Goal: Information Seeking & Learning: Learn about a topic

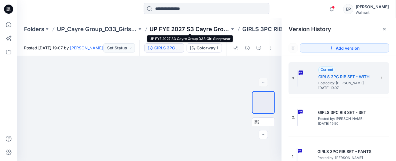
click at [196, 30] on p "UP FYE 2027 S3 Cayre Group D33 Girl Sleepwear" at bounding box center [190, 29] width 80 height 8
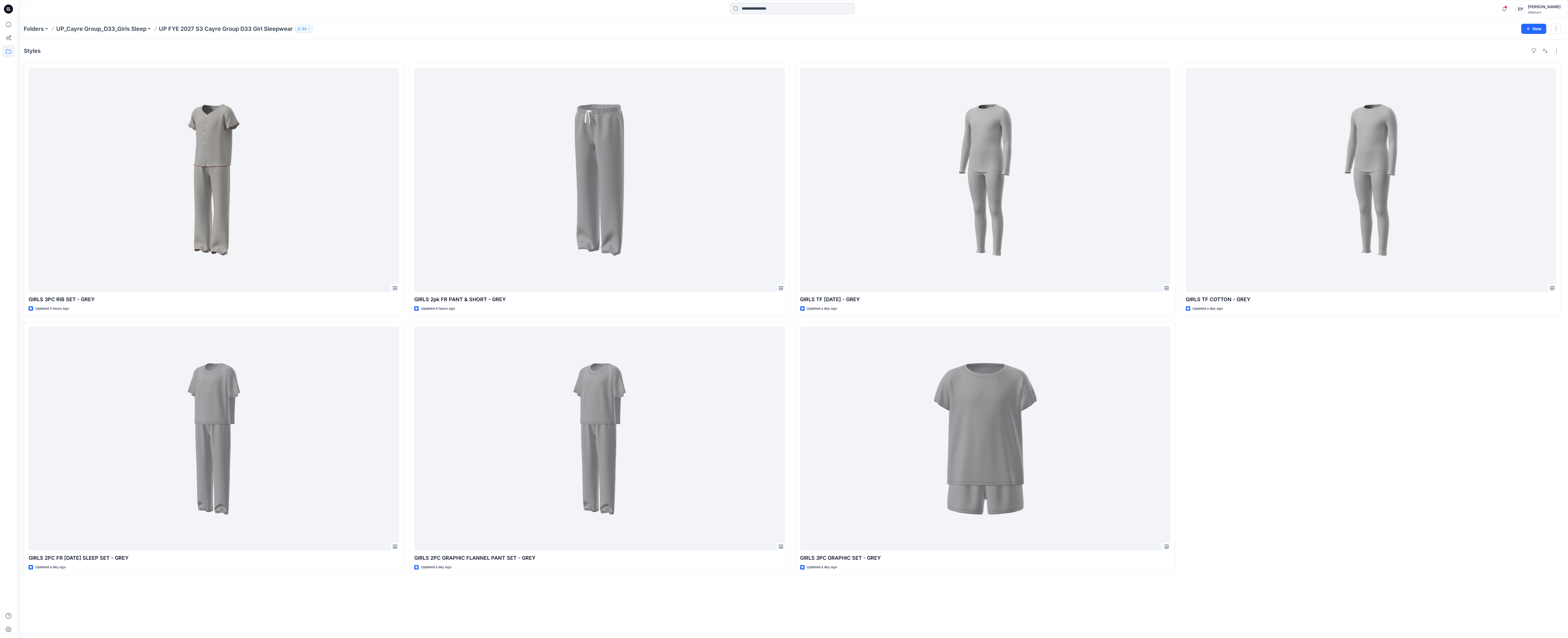
drag, startPoint x: 1355, startPoint y: 606, endPoint x: 1311, endPoint y: 579, distance: 51.6
click at [392, 159] on div "Styles GIRLS 3PC RIB SET - GREY Updated 2 hours ago GIRLS 2PC FR [DATE] SLEEP S…" at bounding box center [792, 338] width 1551 height 598
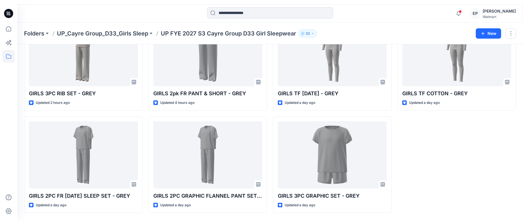
scroll to position [16, 0]
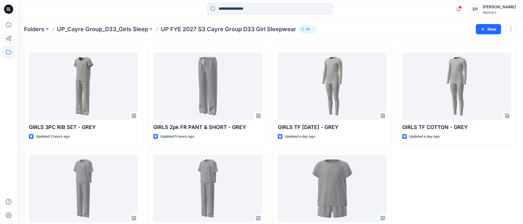
click at [396, 161] on div "GIRLS TF COTTON - GREY Updated a day ago" at bounding box center [456, 147] width 119 height 199
click at [396, 9] on icon "button" at bounding box center [458, 8] width 11 height 11
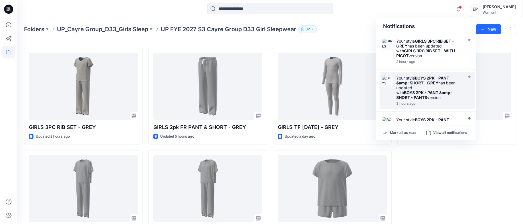
click at [396, 84] on strong "BOYS 2PK - PANT &amp; SHORT - GREY" at bounding box center [422, 80] width 53 height 10
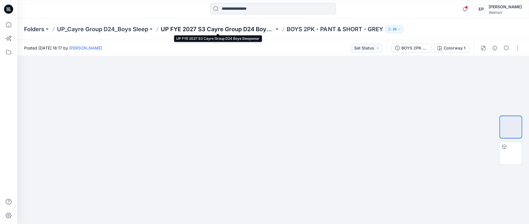
click at [228, 29] on p "UP FYE 2027 S3 Cayre Group D24 Boys Sleepwear" at bounding box center [217, 29] width 113 height 8
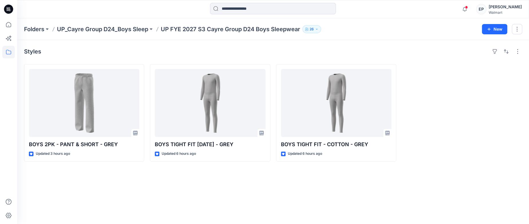
click at [396, 161] on div "Styles BOYS 2PK - PANT & SHORT - GREY Updated 3 hours ago BOYS TIGHT FIT [DATE]…" at bounding box center [272, 132] width 511 height 184
click at [396, 8] on span at bounding box center [465, 7] width 3 height 3
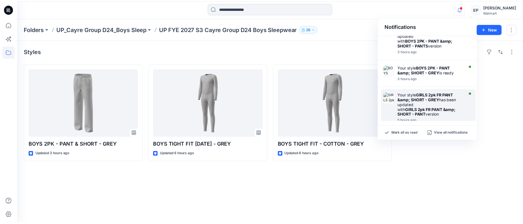
scroll to position [76, 0]
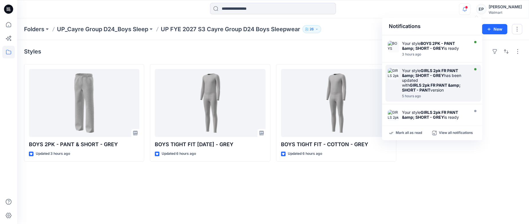
click at [396, 83] on strong "GIRLS 2pk FR PANT &amp; SHORT - PANT" at bounding box center [431, 88] width 59 height 10
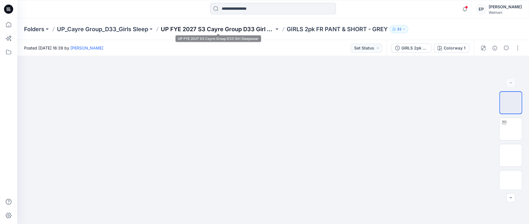
click at [207, 27] on p "UP FYE 2027 S3 Cayre Group D33 Girl Sleepwear" at bounding box center [217, 29] width 113 height 8
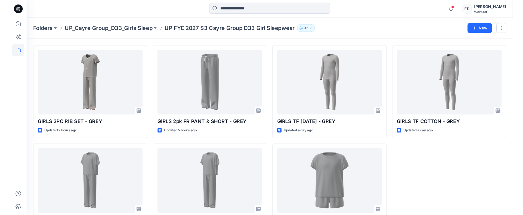
scroll to position [17, 0]
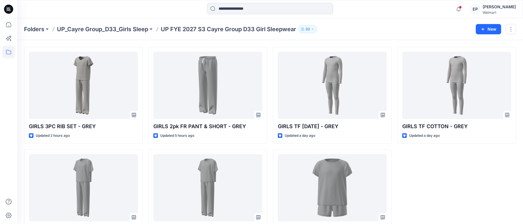
click at [396, 161] on div "GIRLS TF COTTON - GREY Updated a day ago" at bounding box center [456, 146] width 119 height 199
